Goal: Task Accomplishment & Management: Use online tool/utility

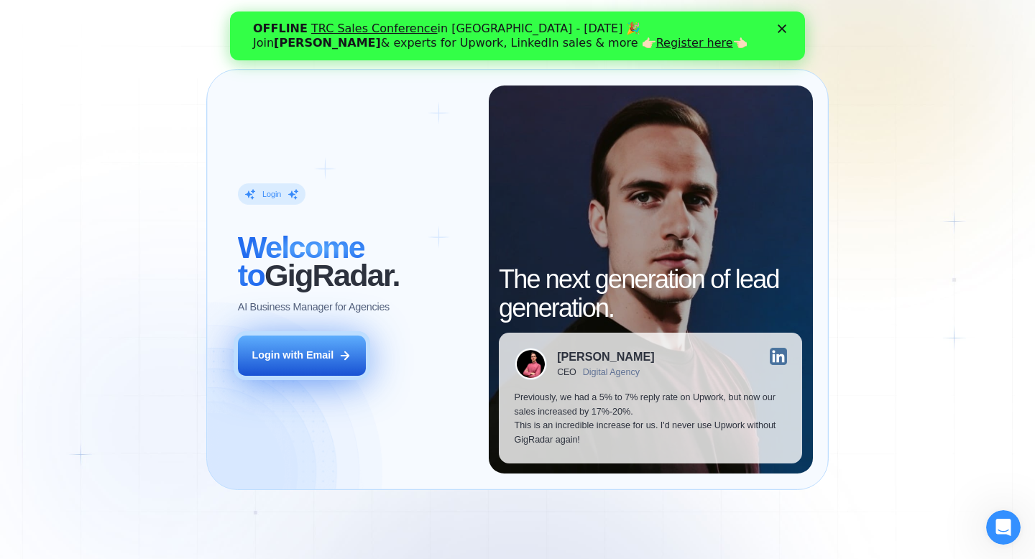
click at [269, 346] on button "Login with Email" at bounding box center [302, 356] width 128 height 40
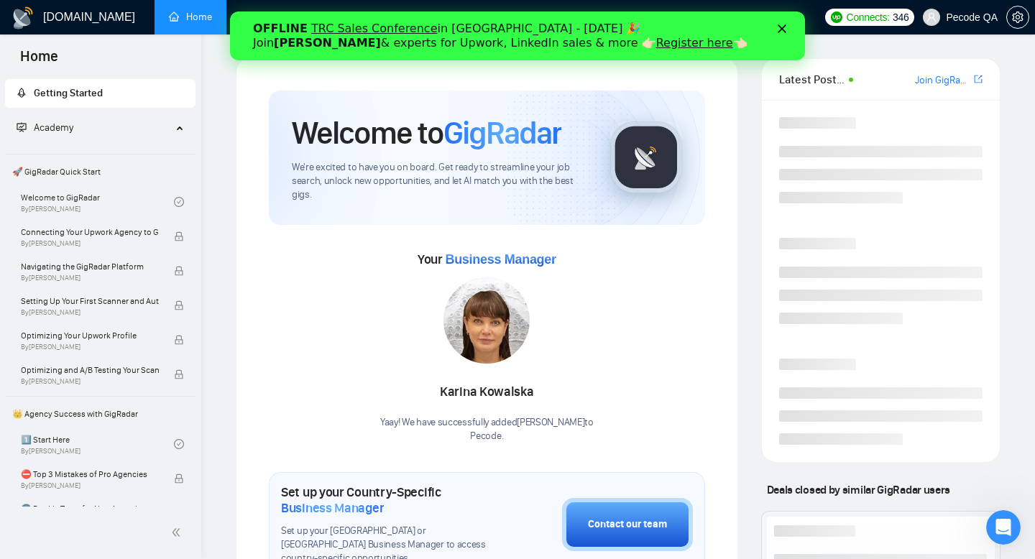
click at [785, 32] on icon "Close" at bounding box center [781, 28] width 9 height 9
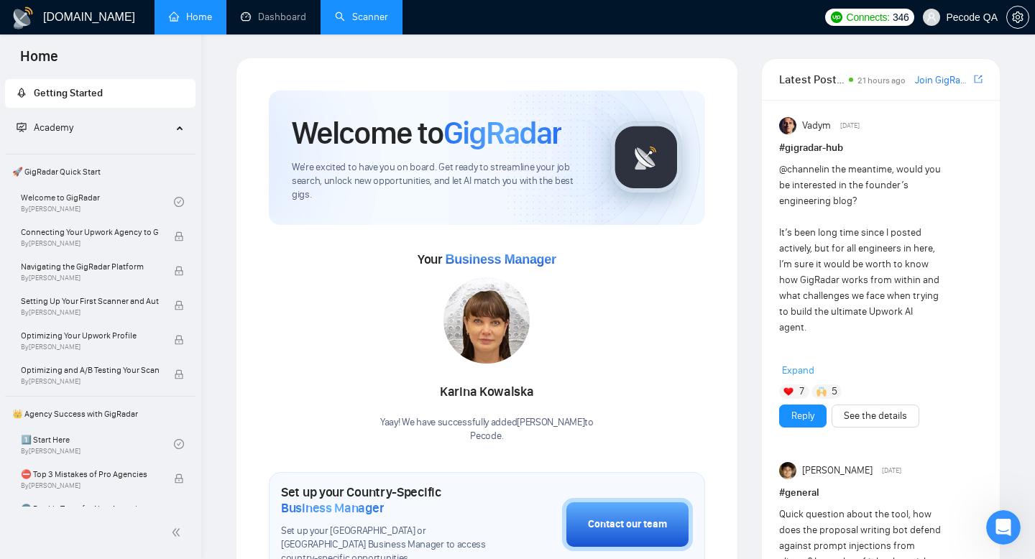
click at [357, 23] on link "Scanner" at bounding box center [361, 17] width 53 height 12
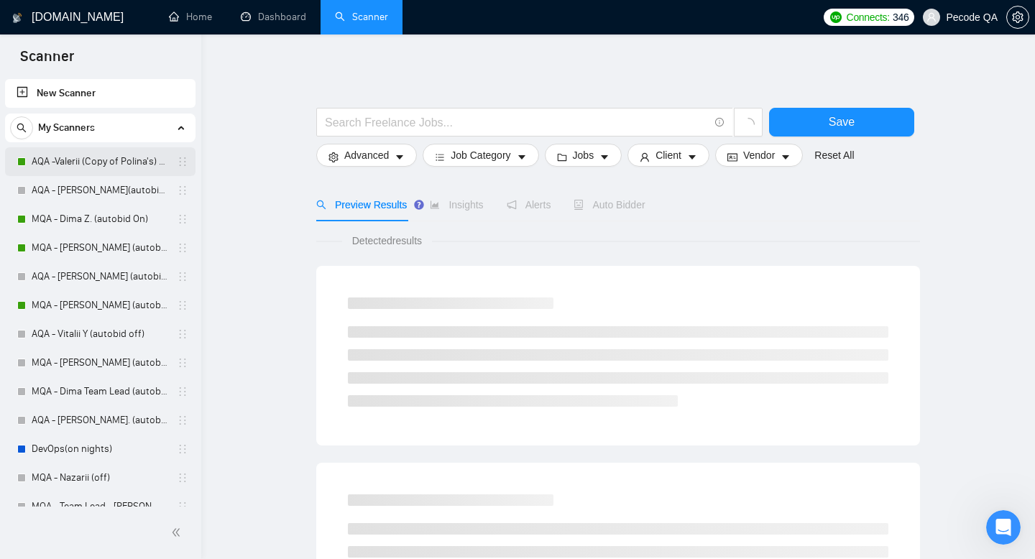
click at [119, 152] on link "AQA -Valerii (Copy of Polina's) - on" at bounding box center [100, 161] width 137 height 29
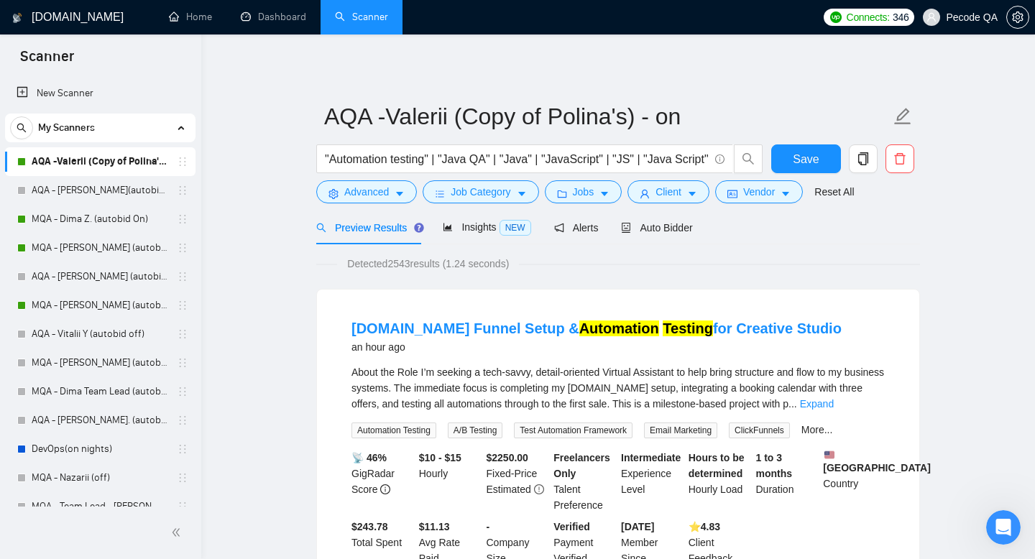
click at [698, 227] on div "Preview Results Insights NEW Alerts Auto Bidder" at bounding box center [618, 228] width 604 height 34
drag, startPoint x: 675, startPoint y: 223, endPoint x: 687, endPoint y: 238, distance: 19.0
click at [675, 223] on span "Auto Bidder" at bounding box center [656, 227] width 71 height 11
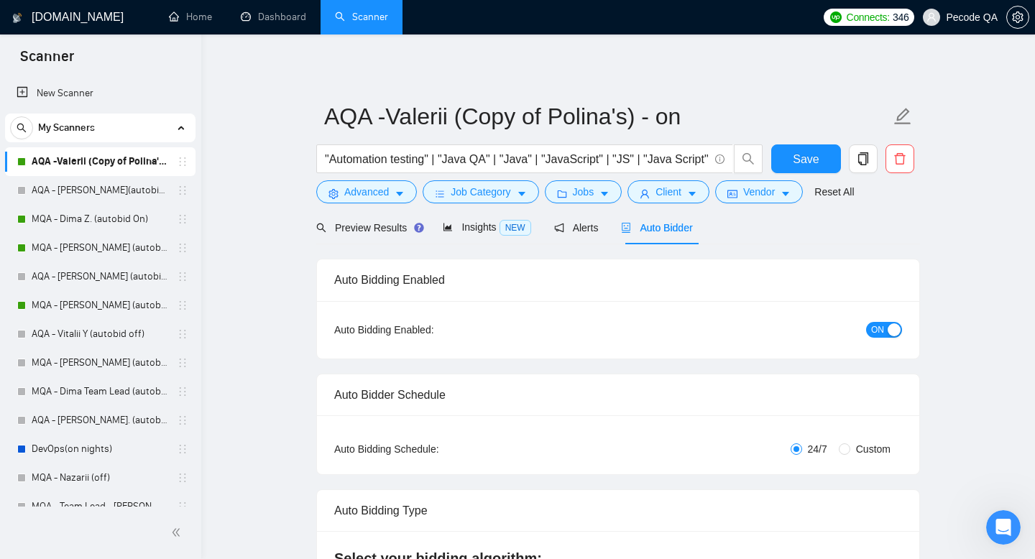
click at [883, 330] on span "ON" at bounding box center [877, 330] width 13 height 16
click at [806, 157] on span "Save" at bounding box center [805, 159] width 26 height 18
